Goal: Task Accomplishment & Management: Use online tool/utility

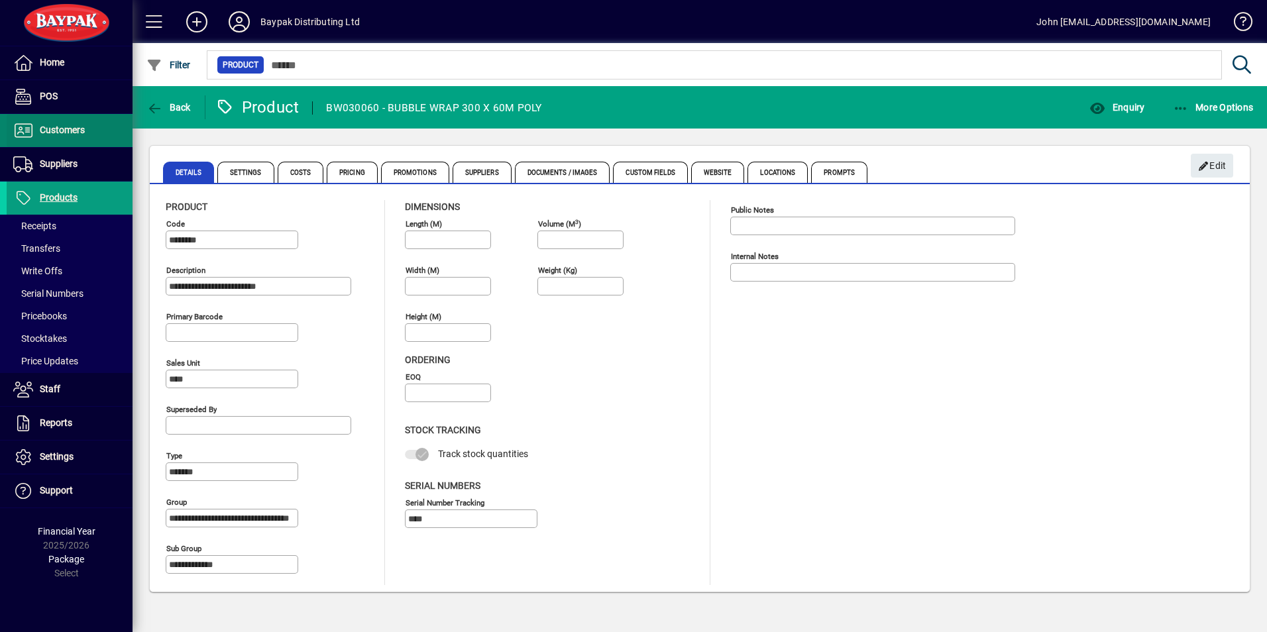
click at [78, 125] on span "Customers" at bounding box center [62, 130] width 45 height 11
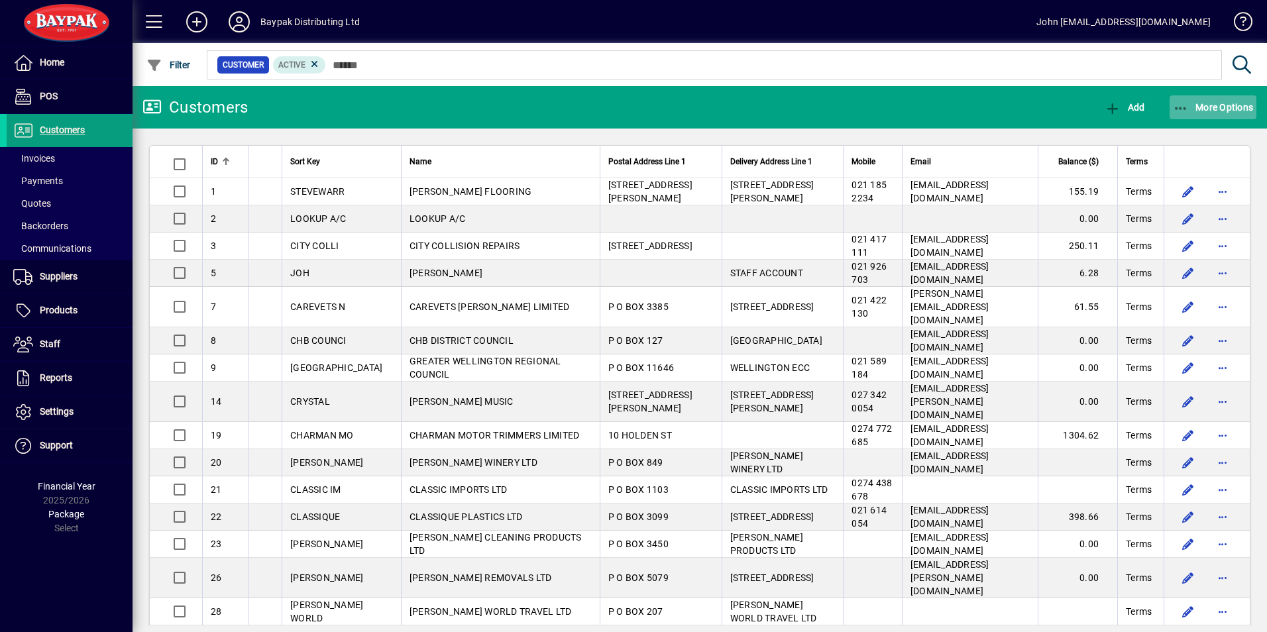
click at [1212, 107] on span "More Options" at bounding box center [1213, 107] width 81 height 11
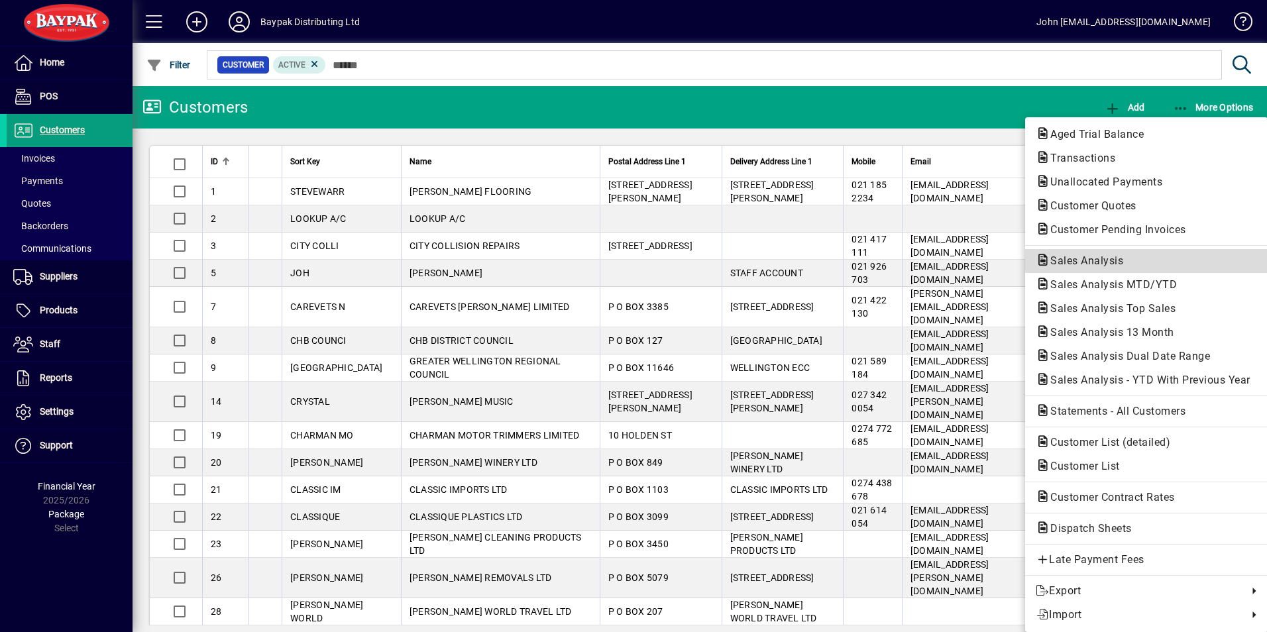
click at [1086, 257] on span "Sales Analysis" at bounding box center [1082, 260] width 94 height 13
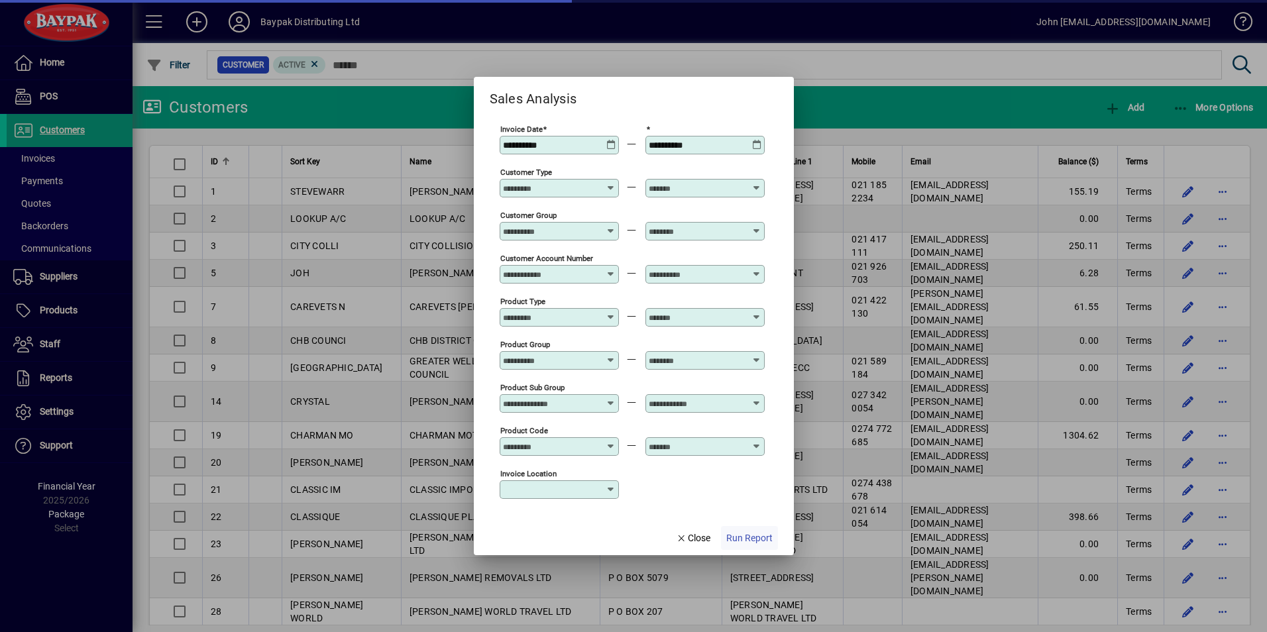
click at [746, 535] on span "Run Report" at bounding box center [749, 538] width 46 height 14
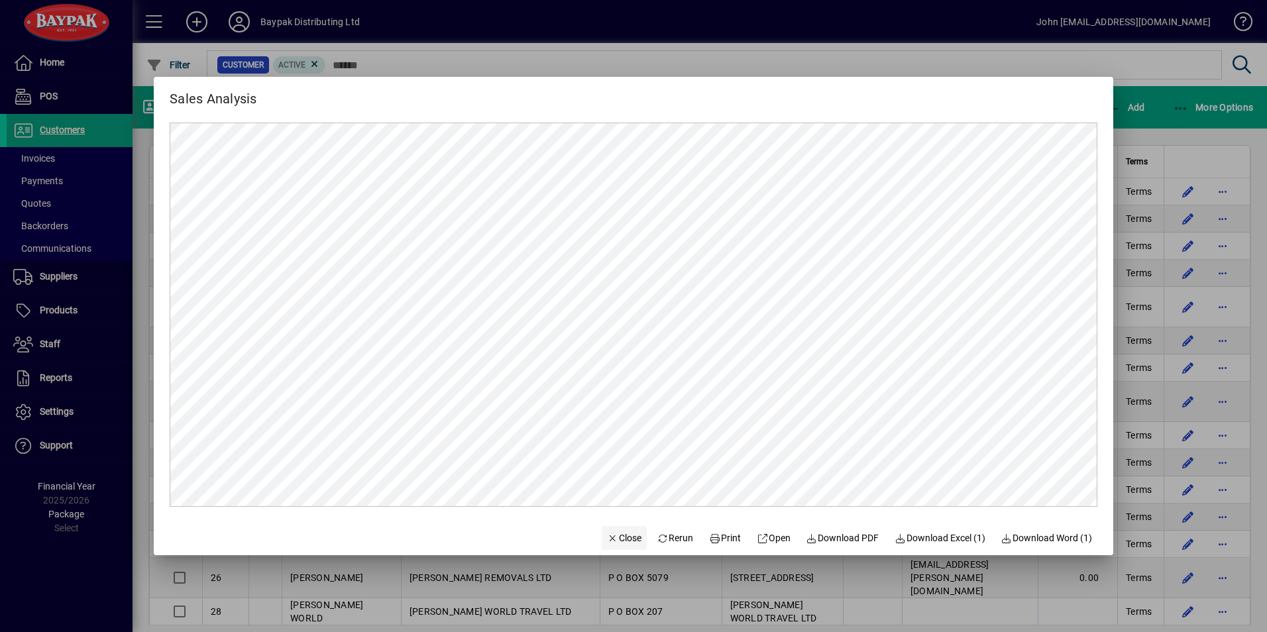
click at [611, 535] on span "Close" at bounding box center [624, 538] width 34 height 14
